Goal: Obtain resource: Download file/media

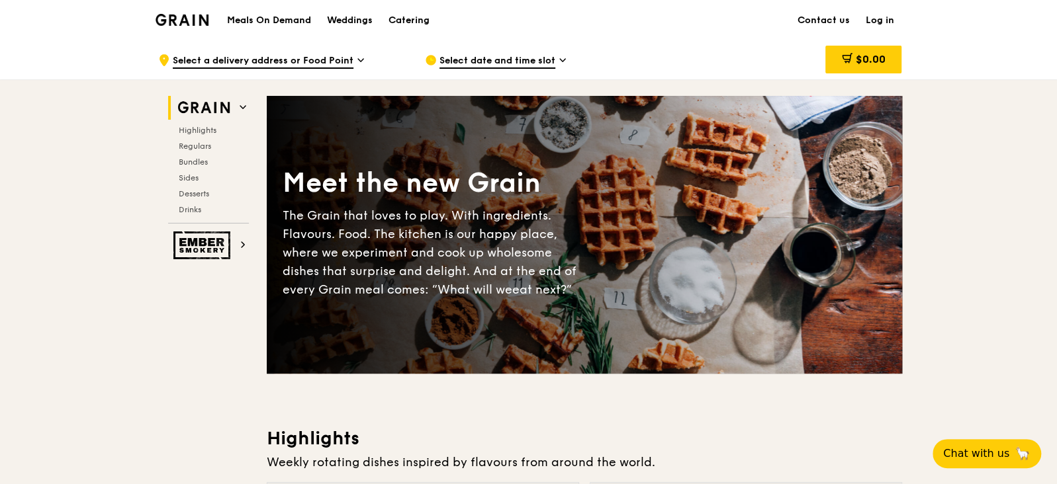
click at [285, 17] on h1 "Meals On Demand" at bounding box center [269, 20] width 84 height 13
drag, startPoint x: 419, startPoint y: 18, endPoint x: 430, endPoint y: 21, distance: 11.6
click at [419, 18] on div "Catering" at bounding box center [408, 21] width 41 height 40
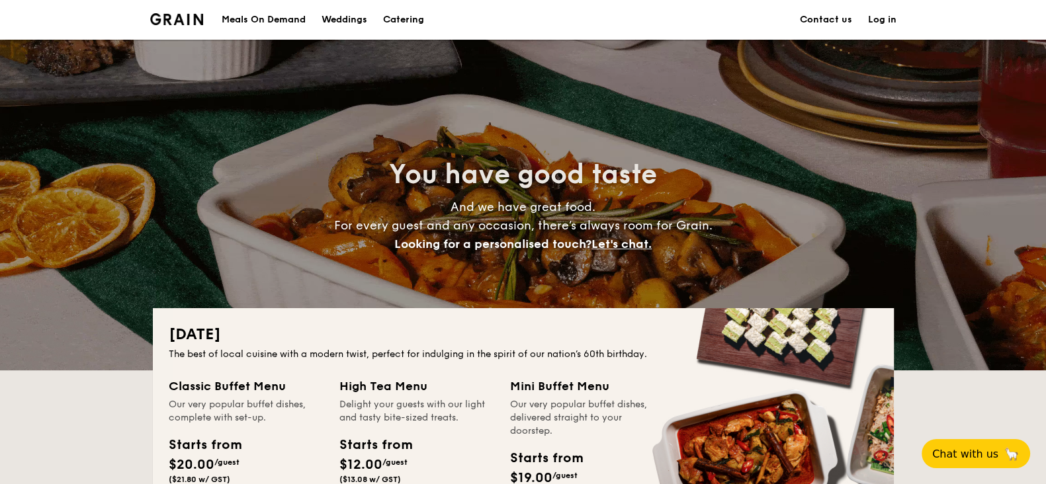
click at [424, 23] on h1 "Catering" at bounding box center [403, 20] width 41 height 40
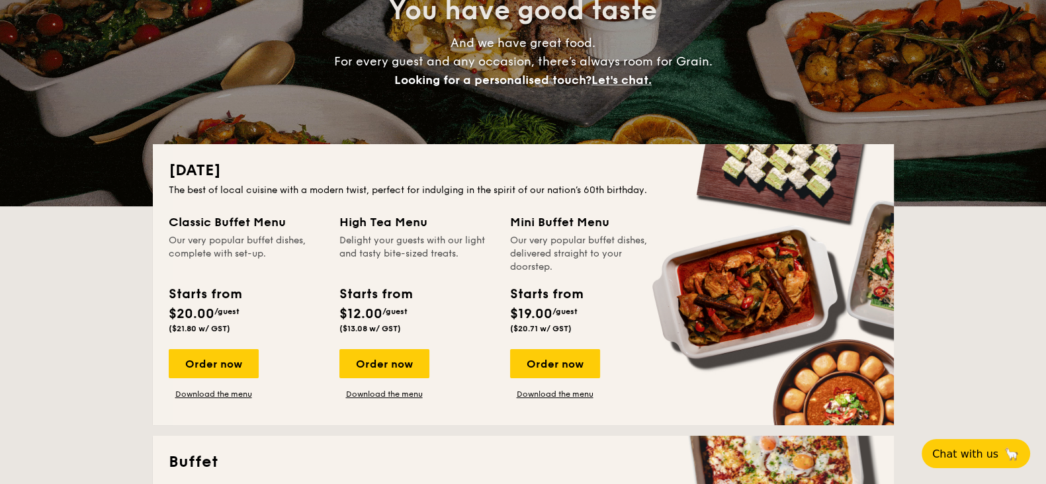
scroll to position [165, 0]
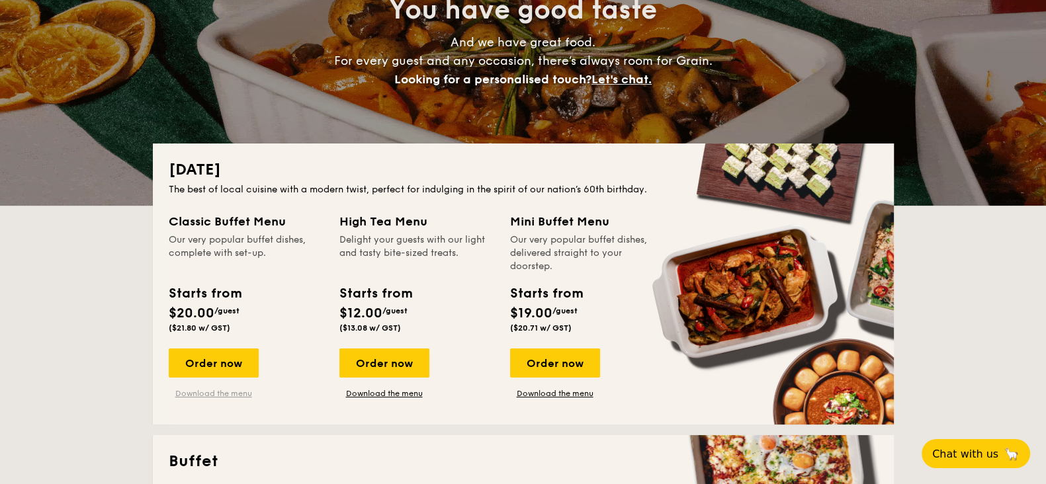
click at [212, 390] on link "Download the menu" at bounding box center [214, 393] width 90 height 11
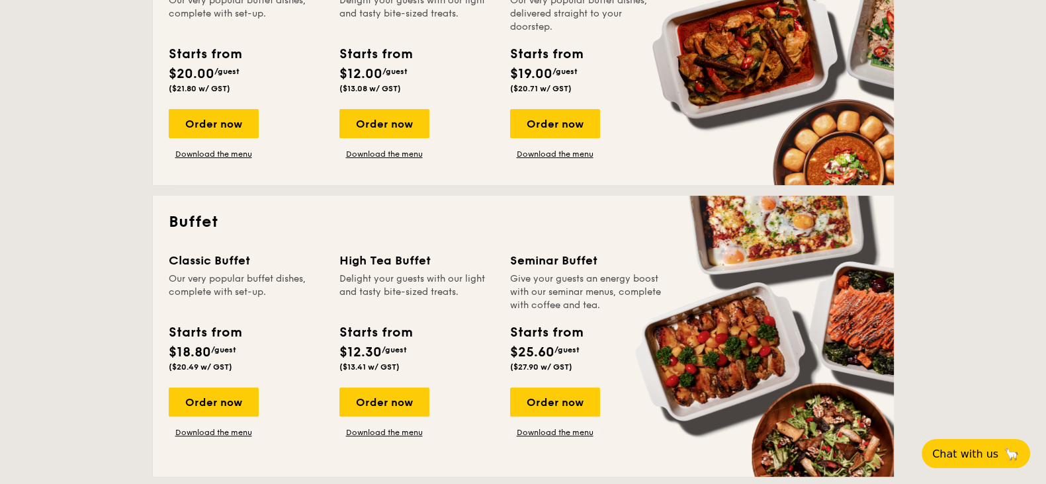
scroll to position [496, 0]
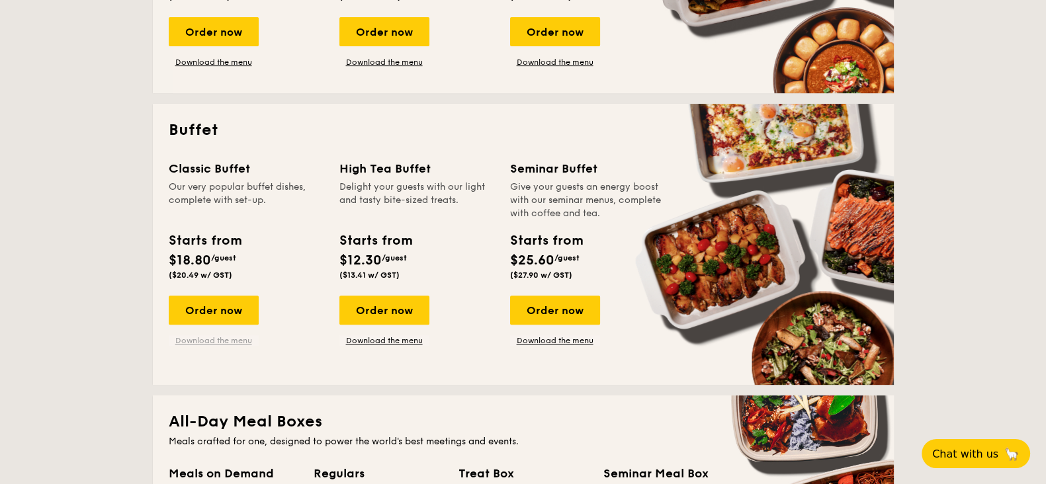
click at [212, 341] on link "Download the menu" at bounding box center [214, 340] width 90 height 11
click at [558, 342] on link "Download the menu" at bounding box center [555, 340] width 90 height 11
